Goal: Book appointment/travel/reservation

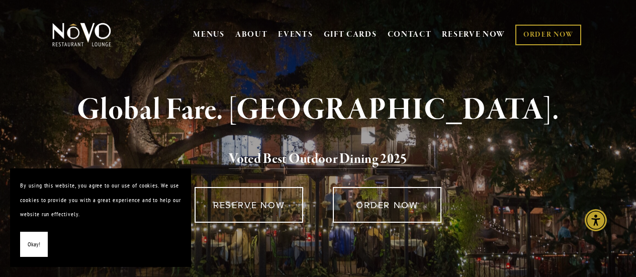
click at [33, 239] on span "Okay!" at bounding box center [34, 244] width 13 height 15
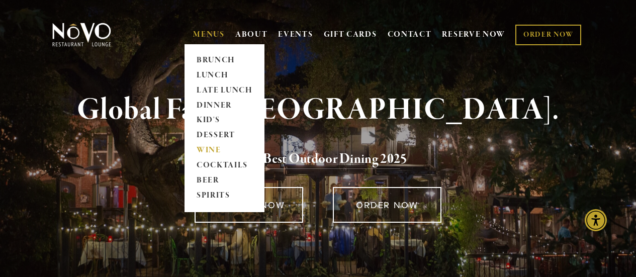
click at [210, 148] on link "WINE" at bounding box center [224, 150] width 63 height 15
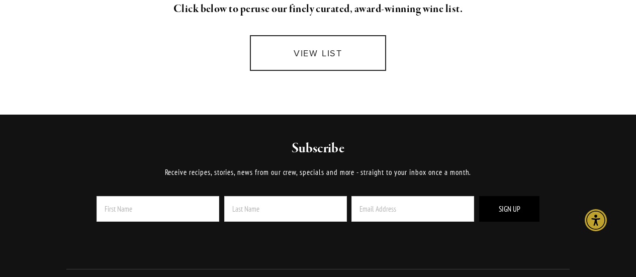
scroll to position [302, 0]
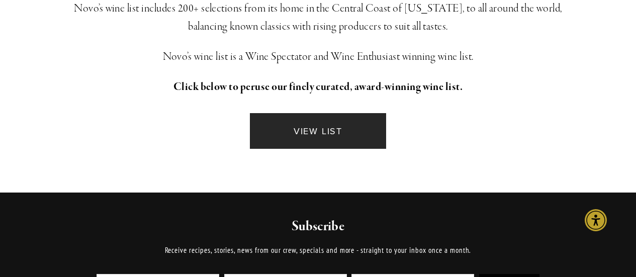
click at [310, 121] on link "VIEW LIST" at bounding box center [318, 131] width 136 height 36
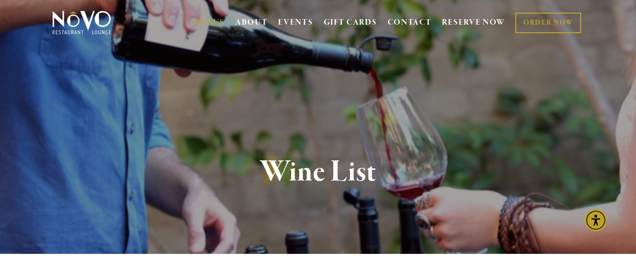
scroll to position [0, 0]
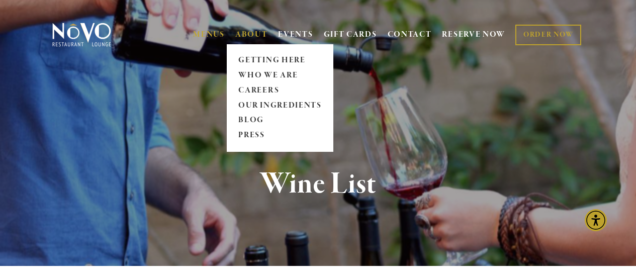
click at [252, 33] on link "ABOUT" at bounding box center [251, 35] width 33 height 10
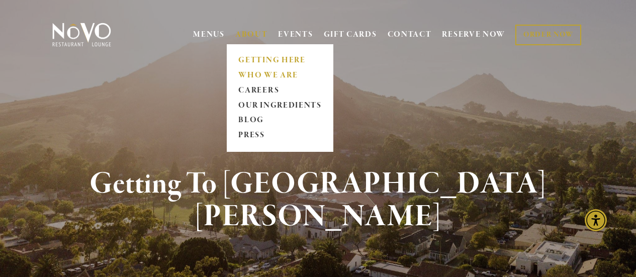
click at [252, 73] on link "WHO WE ARE" at bounding box center [279, 75] width 89 height 15
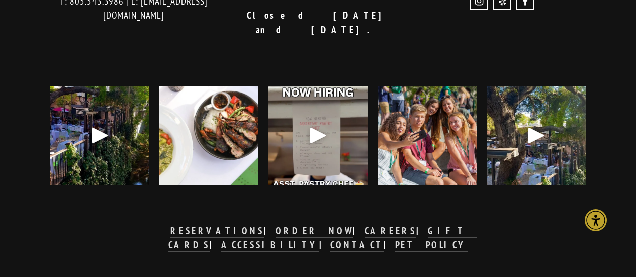
scroll to position [998, 0]
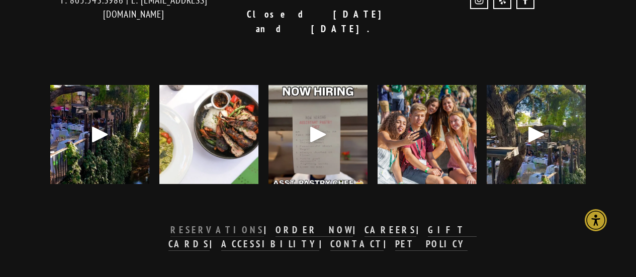
click at [170, 224] on strong "RESERVATIONS" at bounding box center [216, 230] width 93 height 12
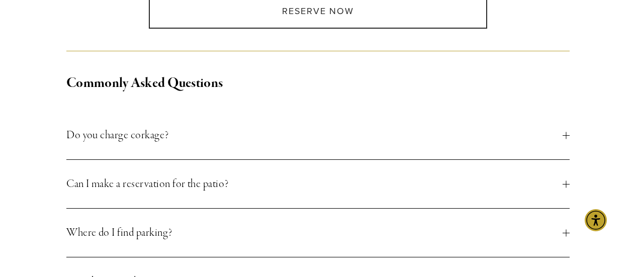
scroll to position [402, 0]
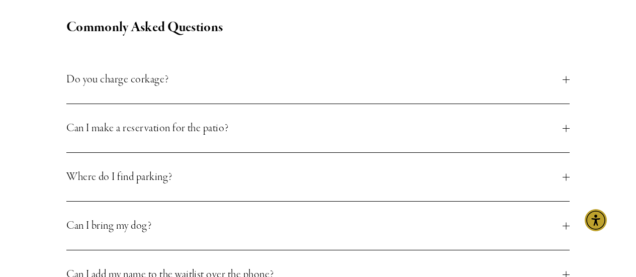
click at [565, 78] on div at bounding box center [565, 79] width 7 height 7
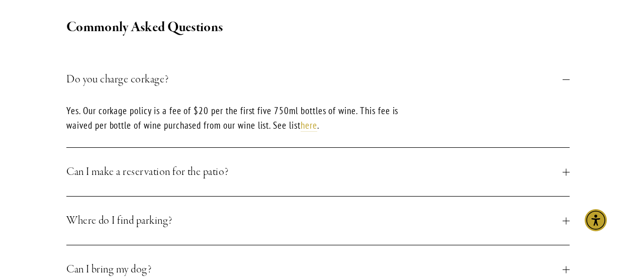
click at [565, 219] on div at bounding box center [565, 220] width 1 height 7
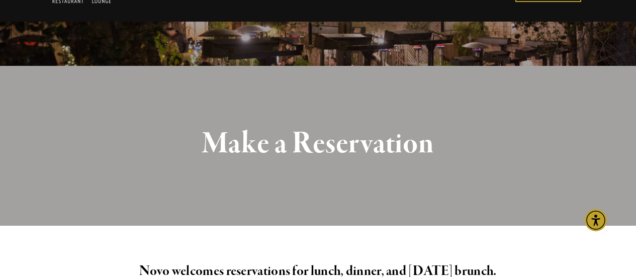
scroll to position [0, 0]
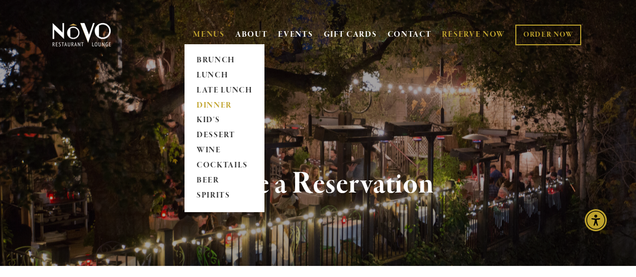
click at [206, 105] on link "DINNER" at bounding box center [224, 105] width 63 height 15
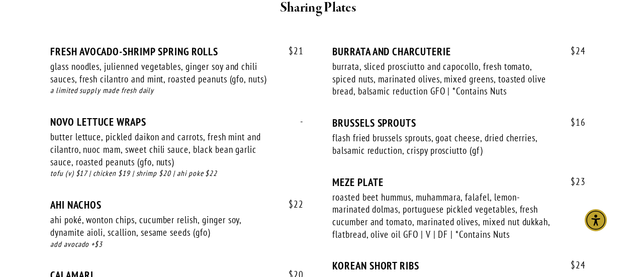
scroll to position [704, 0]
